Goal: Information Seeking & Learning: Learn about a topic

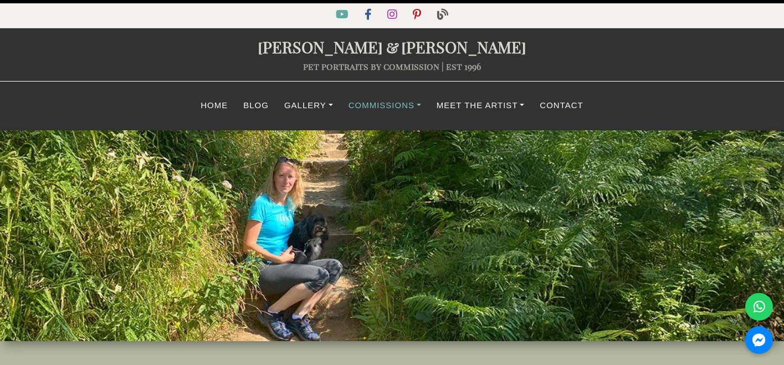
click at [376, 108] on link "Commissions" at bounding box center [385, 106] width 88 height 22
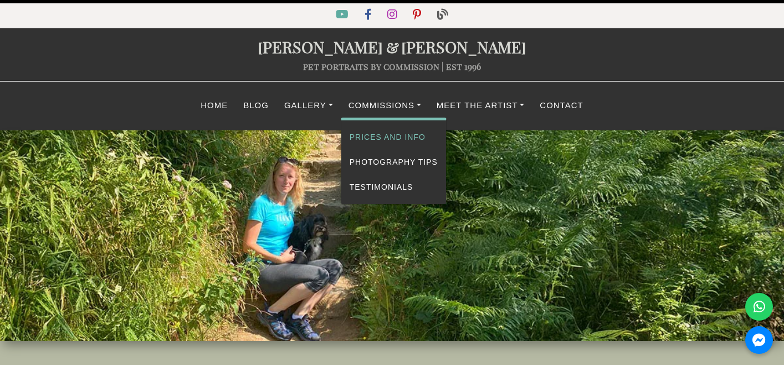
click at [379, 136] on link "Prices and Info" at bounding box center [393, 137] width 105 height 25
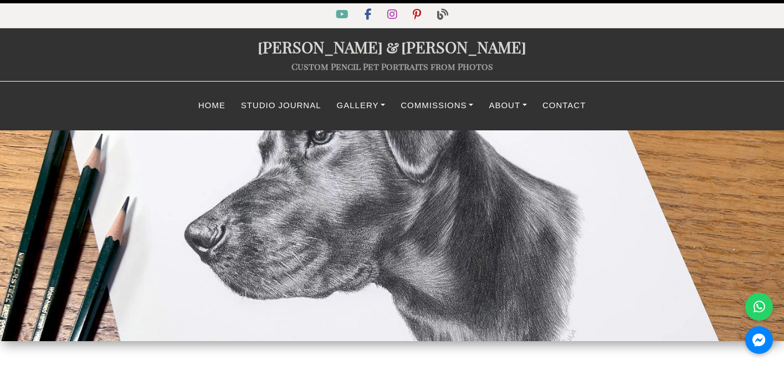
select select "GBP"
click at [351, 110] on link "Gallery" at bounding box center [361, 106] width 64 height 22
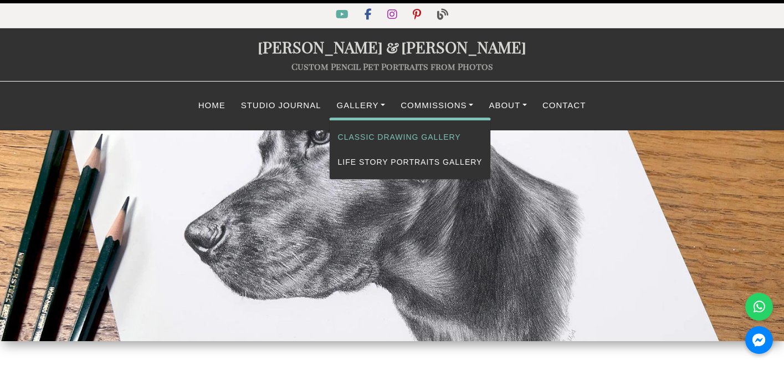
click at [365, 136] on link "Classic Drawing Gallery" at bounding box center [410, 137] width 161 height 25
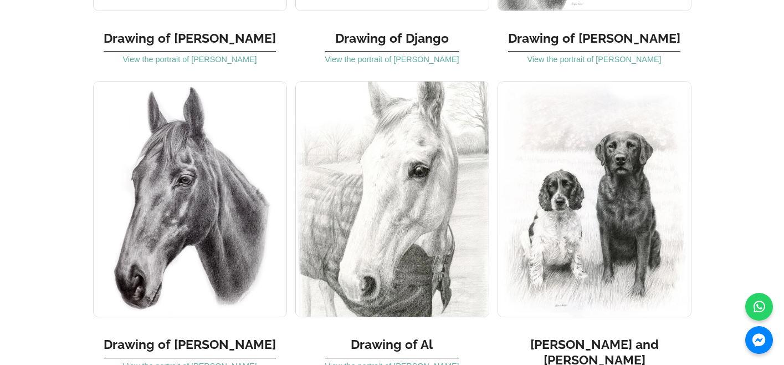
scroll to position [5821, 0]
